Goal: Task Accomplishment & Management: Complete application form

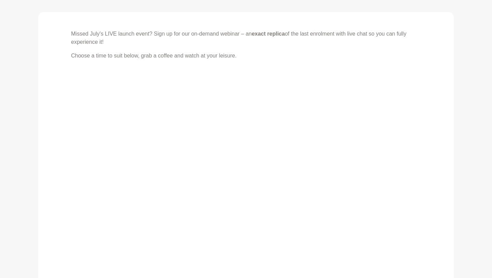
scroll to position [129, 0]
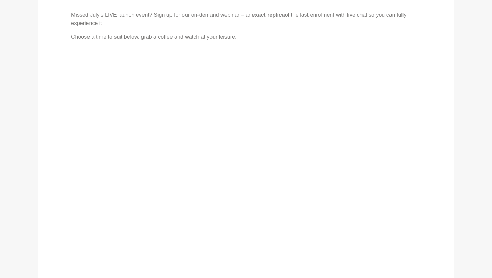
click at [344, 168] on div "Missed July's LIVE launch event? Sign up for our on-demand webinar – an exact r…" at bounding box center [246, 182] width 350 height 343
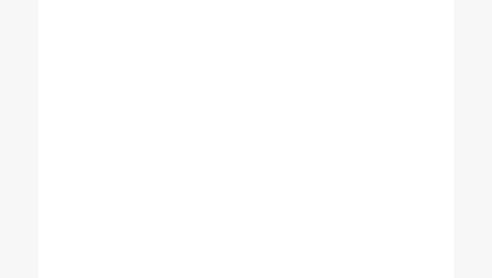
scroll to position [201, 0]
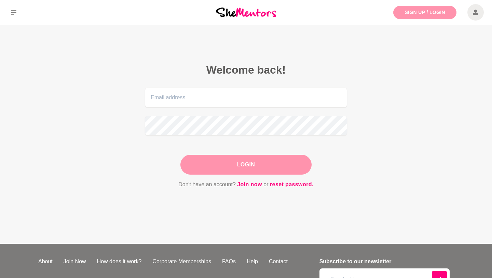
click at [436, 10] on link "Sign Up / Login" at bounding box center [425, 12] width 63 height 13
click at [247, 182] on link "Join now" at bounding box center [249, 184] width 25 height 9
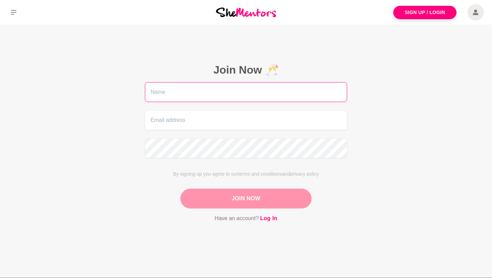
click at [212, 93] on input "text" at bounding box center [246, 92] width 202 height 20
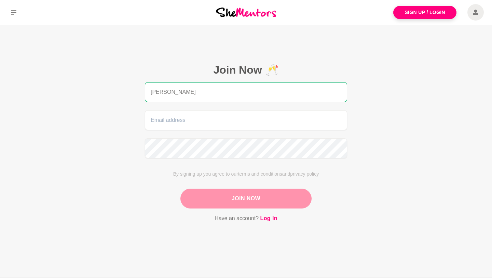
type input "Amy aroney"
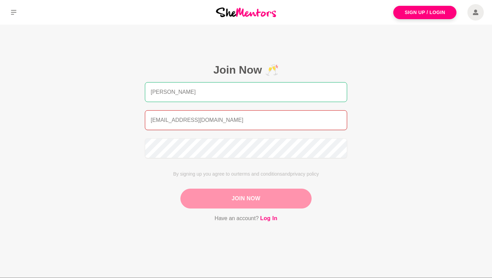
type input "amyaroney17@gmail.com"
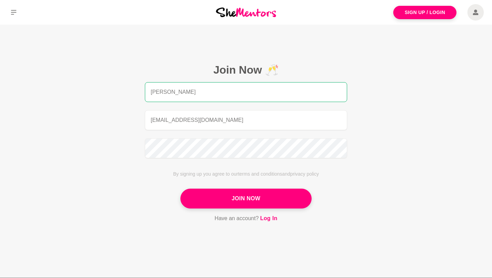
drag, startPoint x: 228, startPoint y: 95, endPoint x: 161, endPoint y: 96, distance: 66.7
click at [161, 96] on input "Amy aroney" at bounding box center [246, 92] width 202 height 20
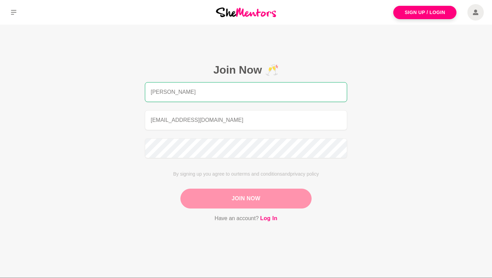
click at [248, 200] on button "Join Now" at bounding box center [246, 198] width 131 height 20
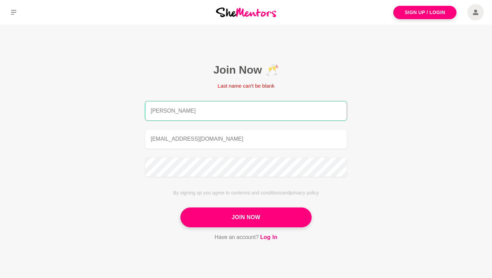
click at [188, 106] on input "Amy" at bounding box center [246, 111] width 202 height 20
type input "A"
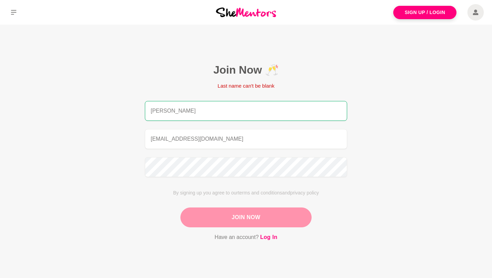
type input "Amy Aroney"
click at [254, 218] on button "Join Now" at bounding box center [246, 217] width 131 height 20
